Goal: Check status: Check status

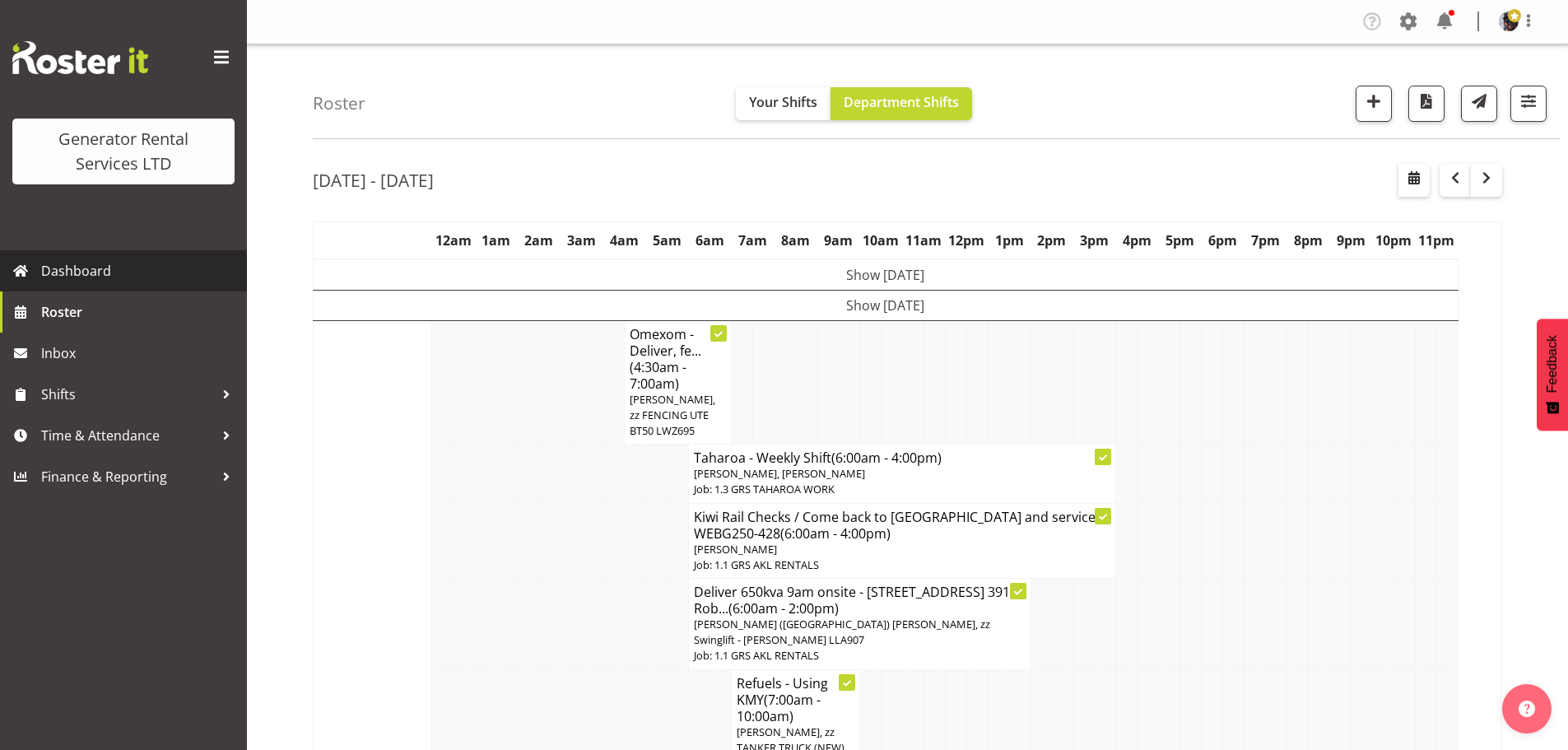
click at [97, 277] on span "Dashboard" at bounding box center [140, 271] width 197 height 25
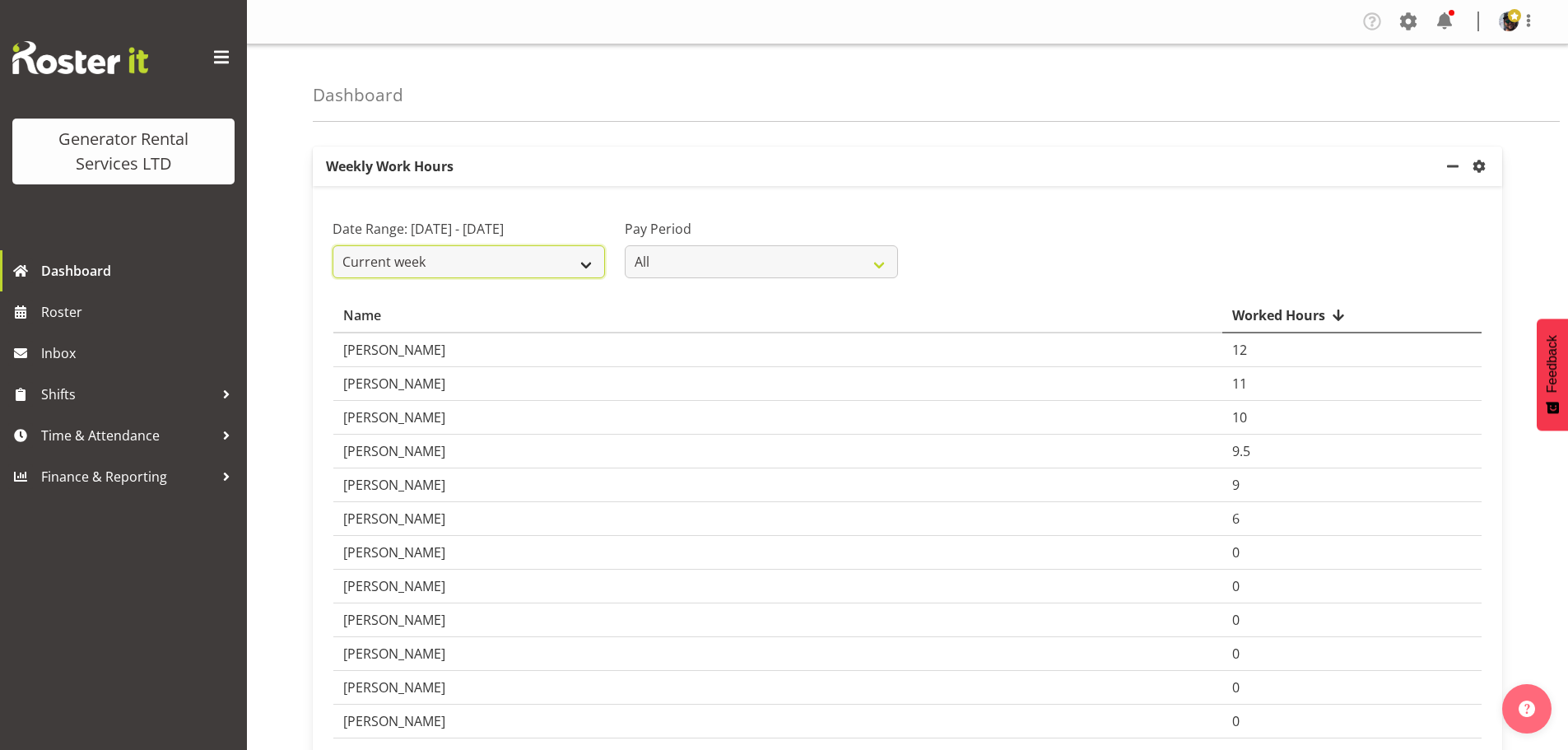
click at [583, 253] on select "Current week Last week Current Month Last Month Last 30 days" at bounding box center [468, 262] width 273 height 33
select select "last_week"
click at [332, 245] on select "Current week Last week Current Month Last Month Last 30 days" at bounding box center [468, 262] width 273 height 33
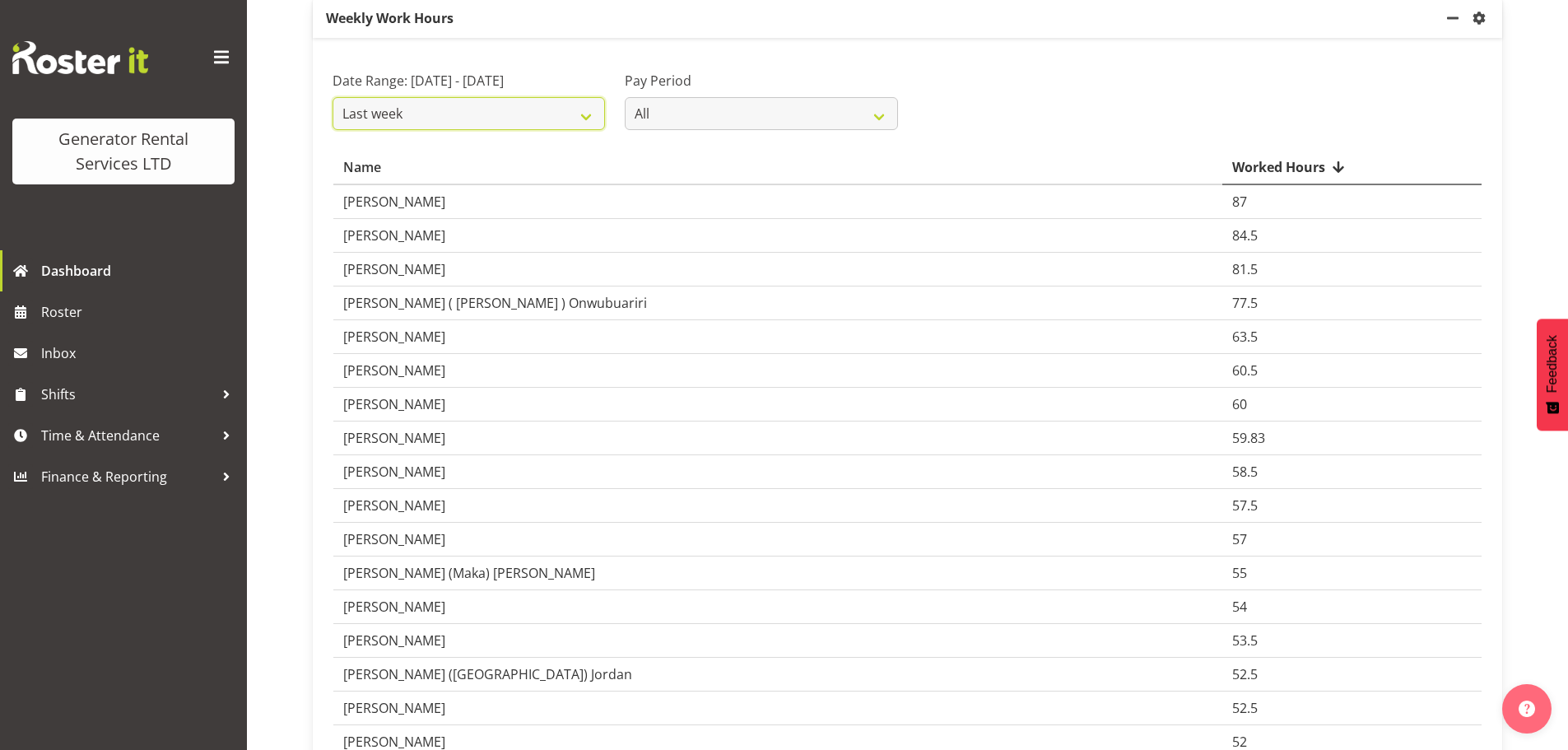
scroll to position [165, 0]
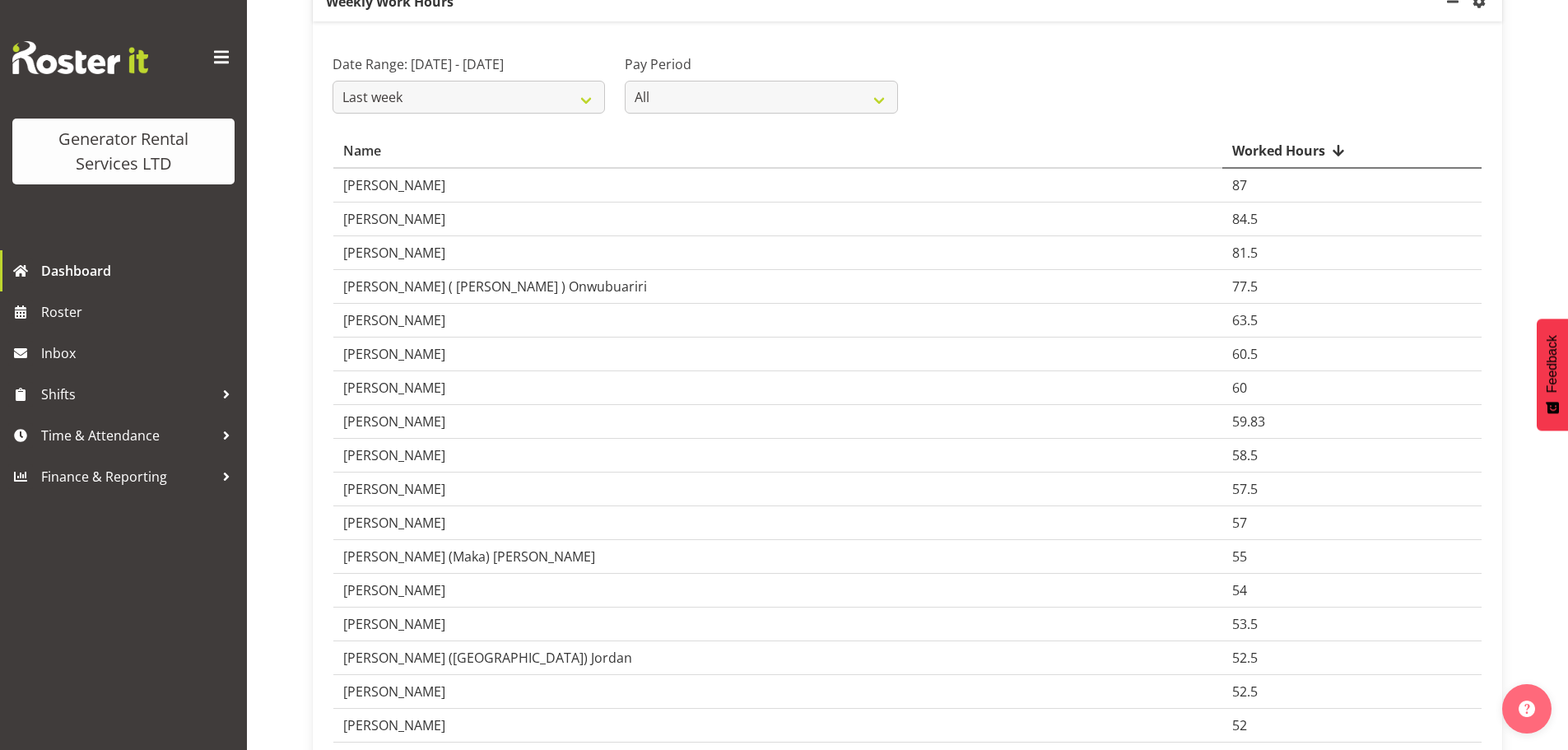
drag, startPoint x: 1258, startPoint y: 488, endPoint x: 1208, endPoint y: 490, distance: 50.0
click at [1208, 490] on tr "Sean Moitra 57.5" at bounding box center [907, 489] width 1148 height 34
click at [407, 496] on td "[PERSON_NAME]" at bounding box center [777, 489] width 889 height 34
click at [408, 489] on td "[PERSON_NAME]" at bounding box center [777, 489] width 889 height 34
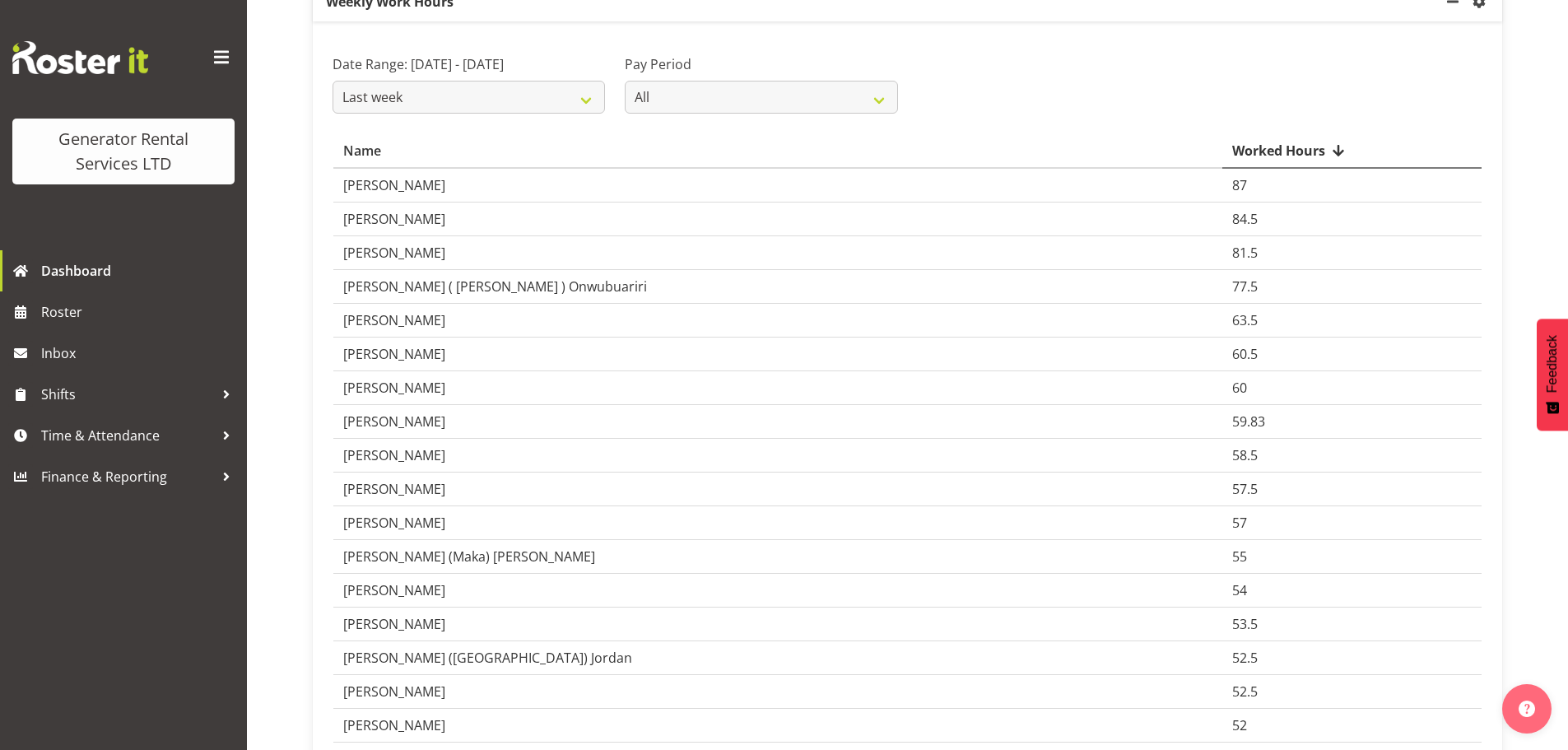
click at [408, 489] on td "[PERSON_NAME]" at bounding box center [777, 489] width 889 height 34
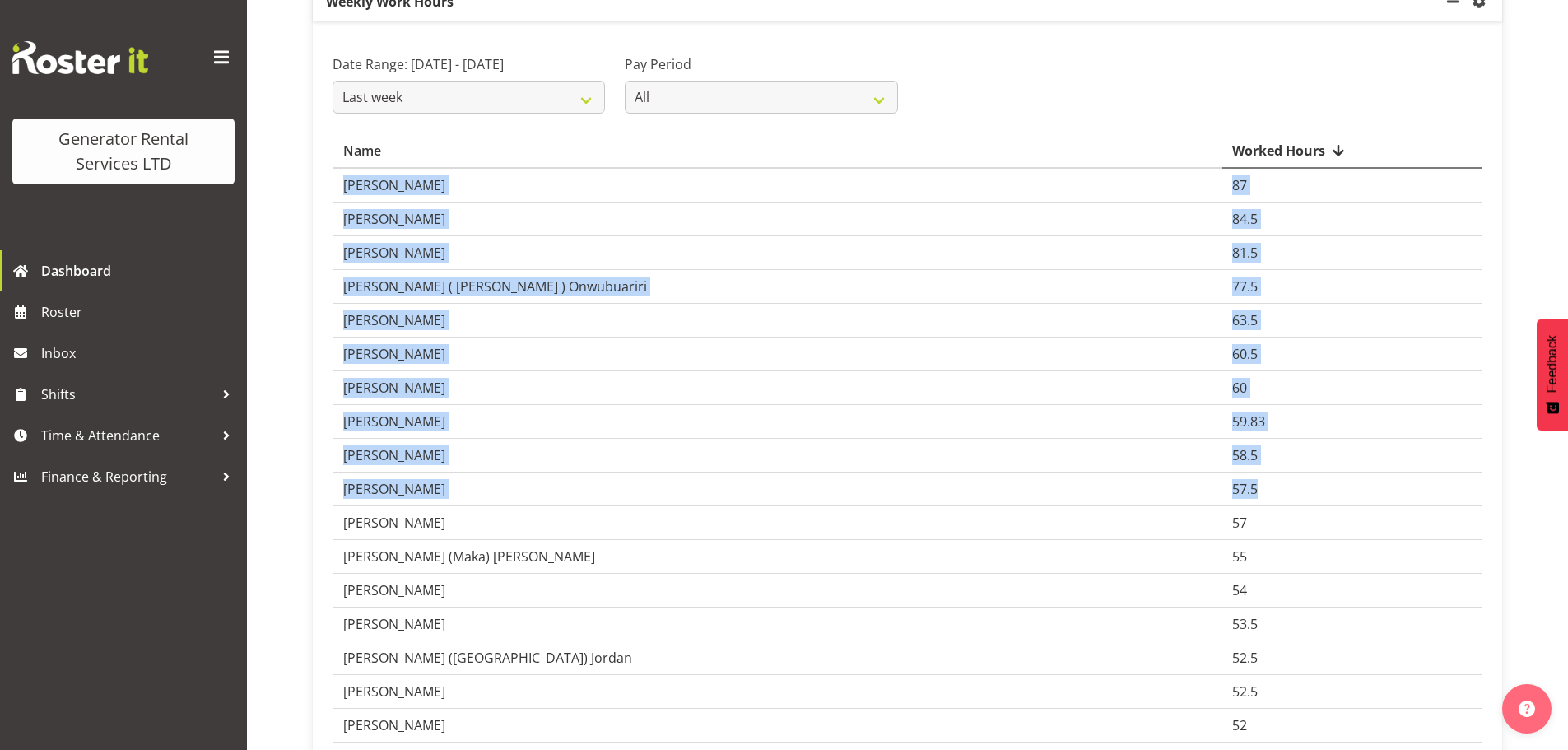
drag, startPoint x: 1256, startPoint y: 488, endPoint x: 292, endPoint y: 498, distance: 964.1
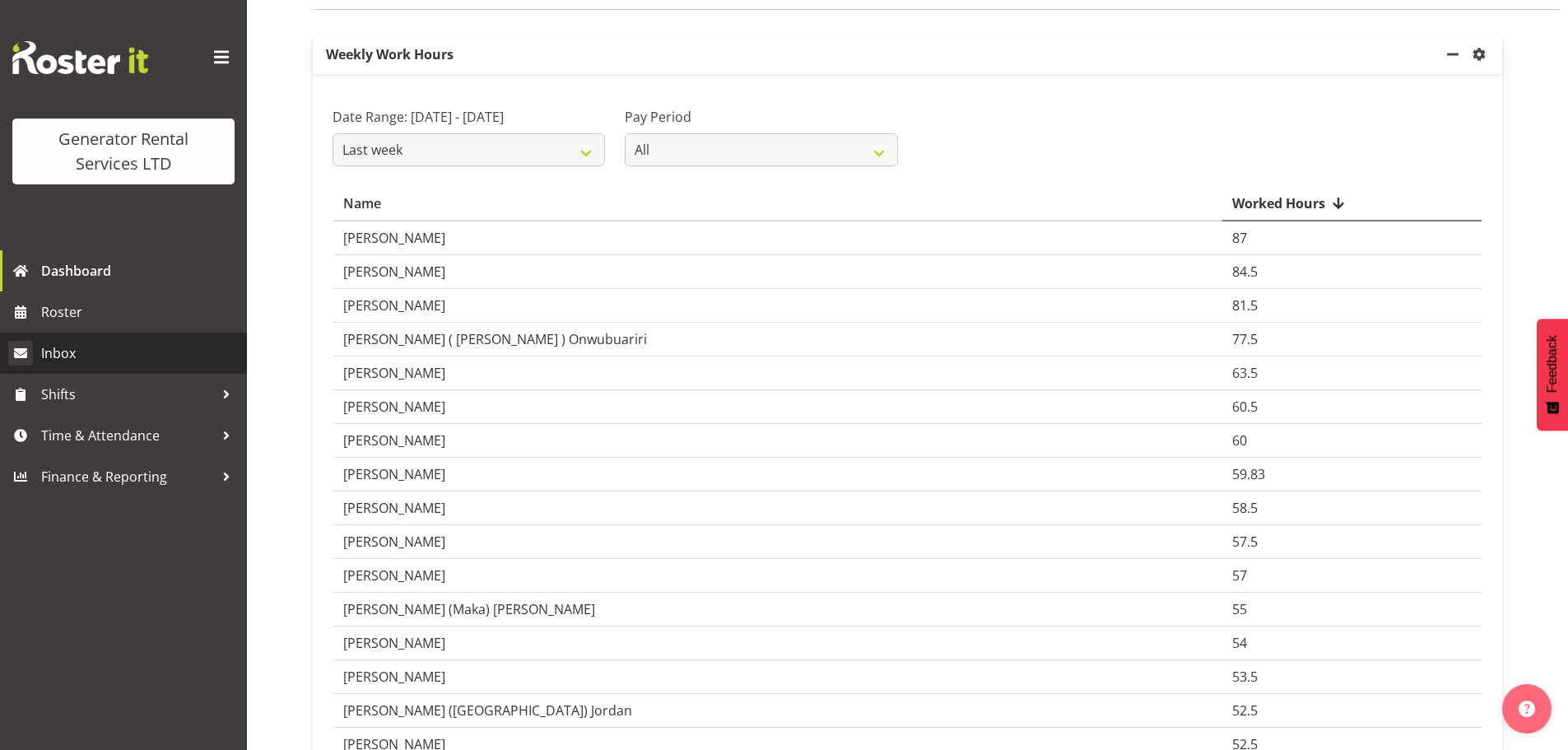
scroll to position [82, 0]
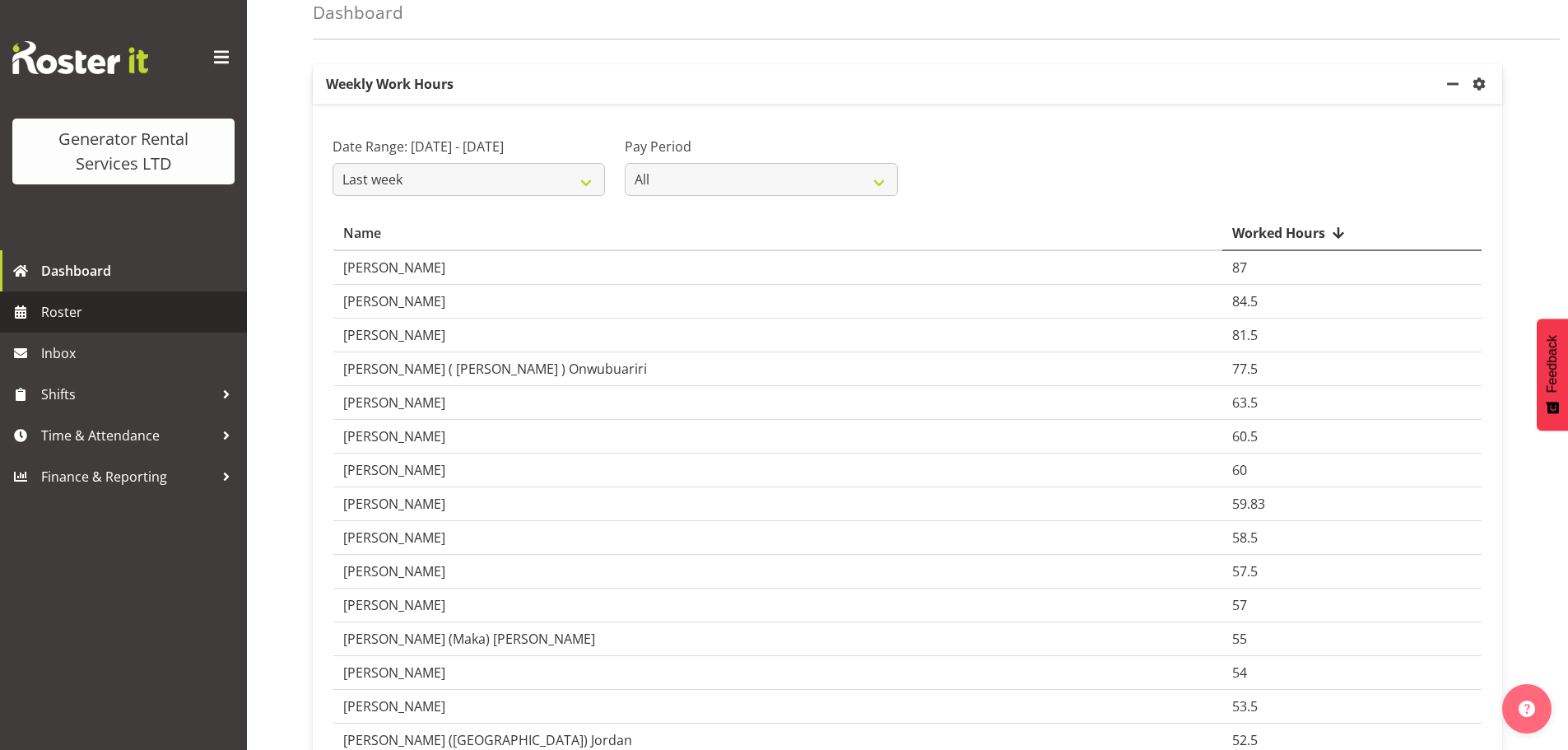
click at [77, 310] on span "Roster" at bounding box center [140, 312] width 197 height 25
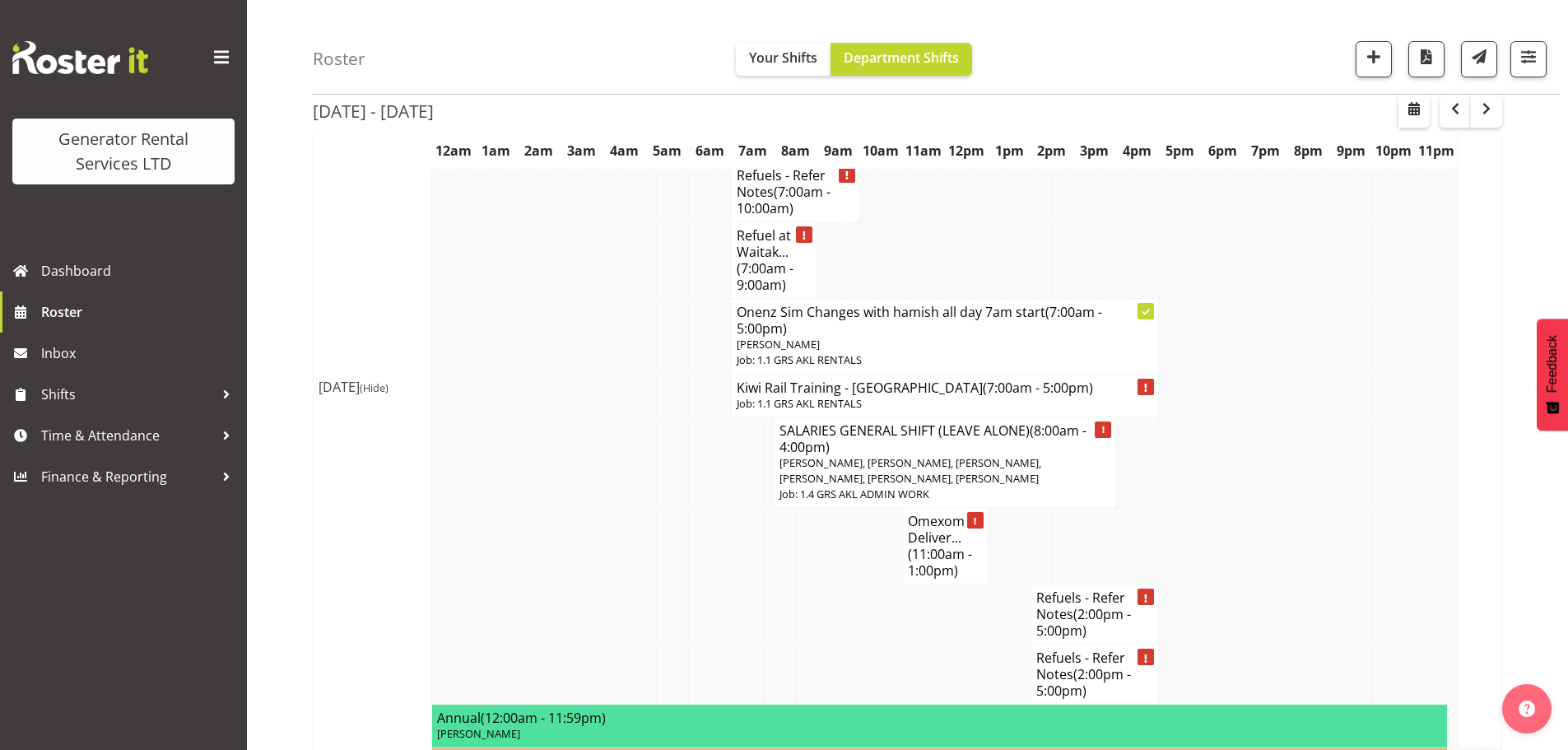
scroll to position [3293, 0]
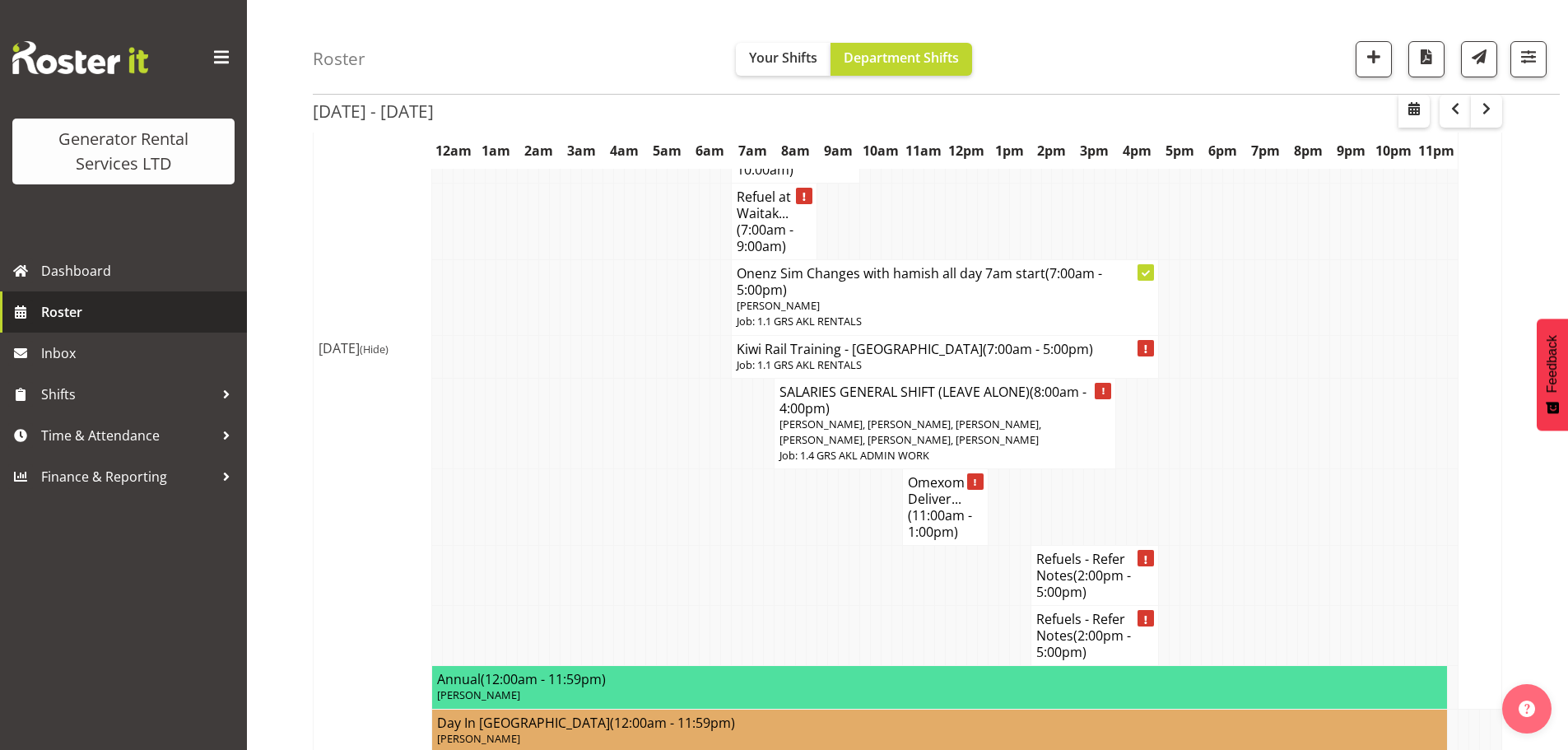
click at [124, 311] on span "Roster" at bounding box center [140, 312] width 197 height 25
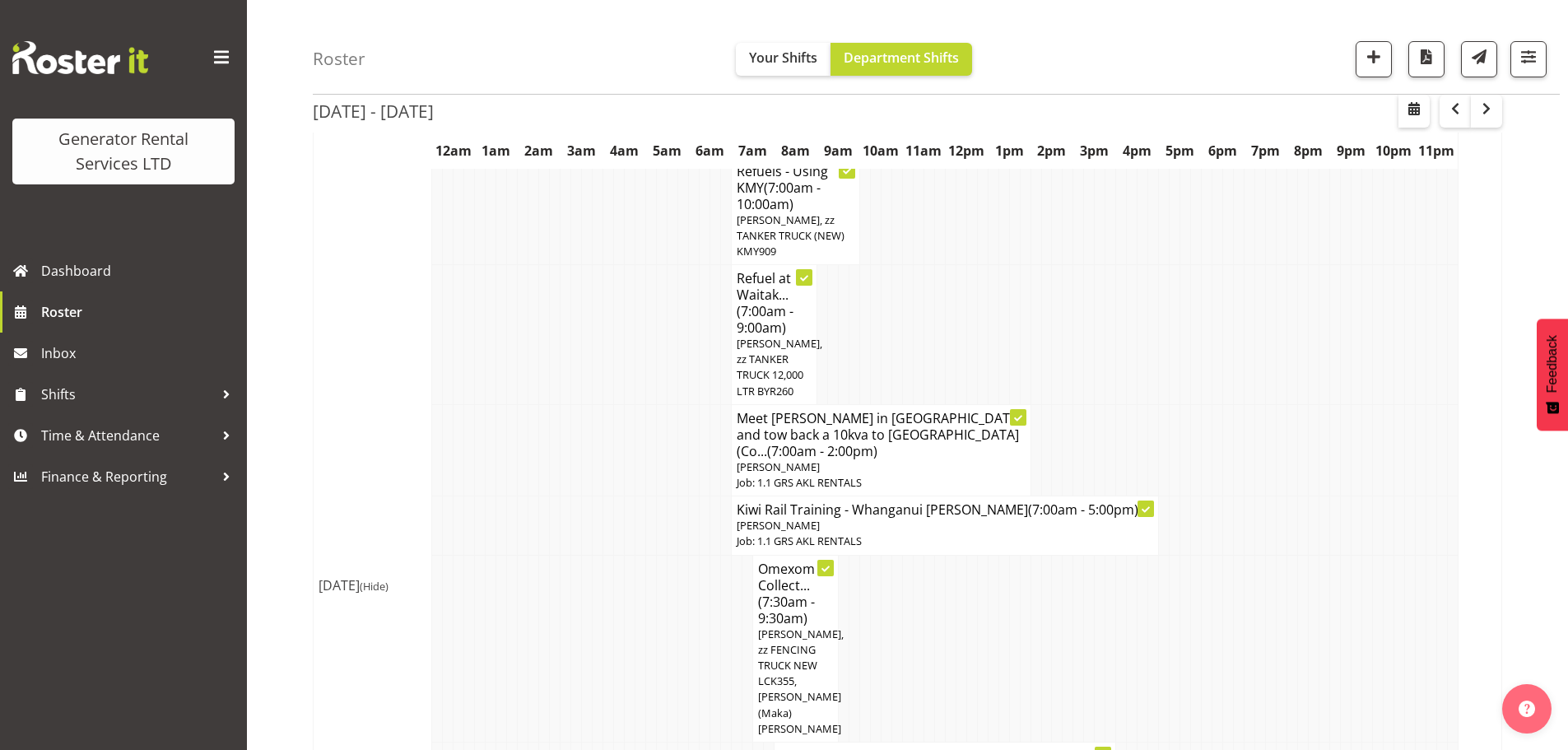
scroll to position [823, 0]
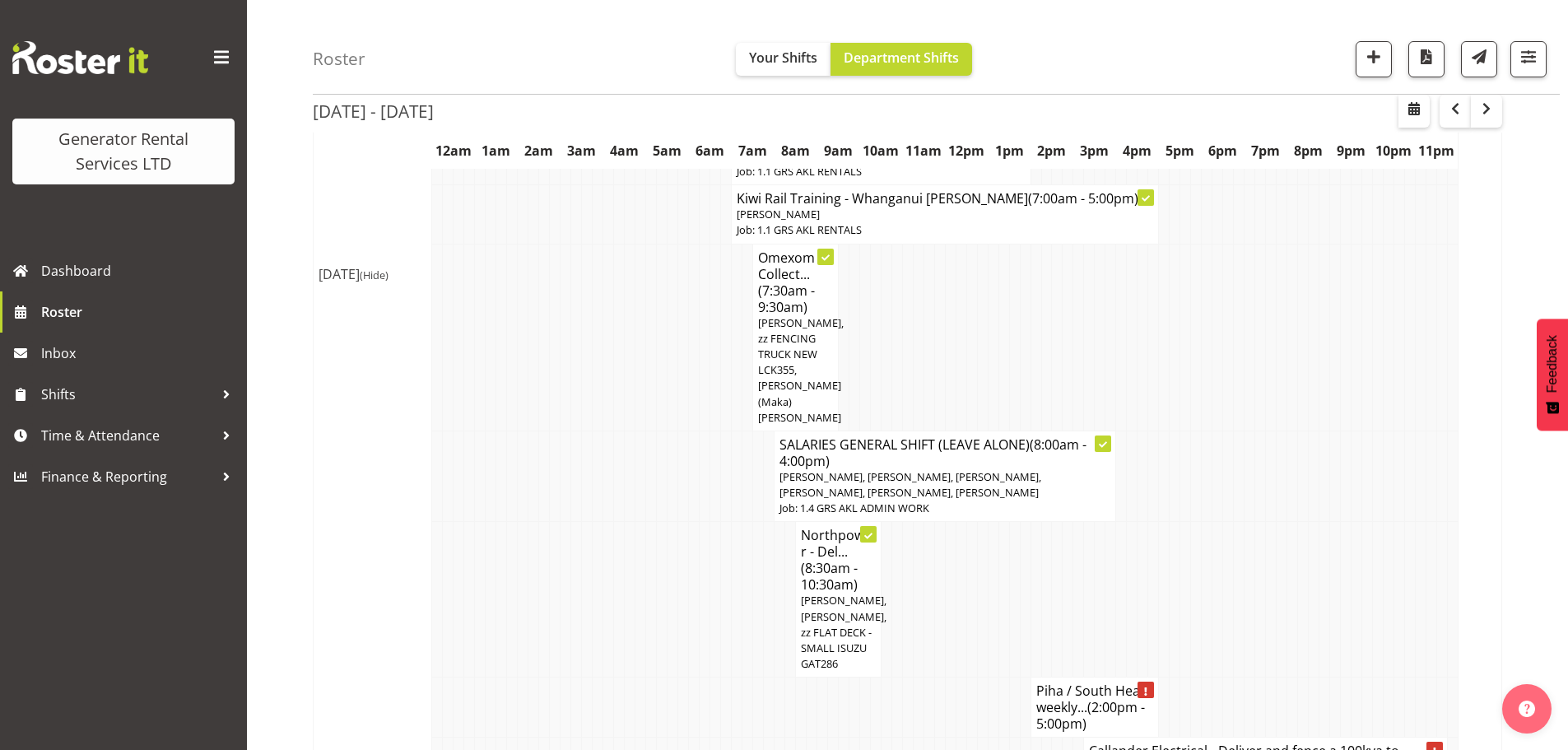
click at [560, 36] on div "Roster Your Shifts Department Shifts 1 Locations Clear GRS Auckland GRS Hasting…" at bounding box center [936, 47] width 1247 height 94
